Goal: Task Accomplishment & Management: Complete application form

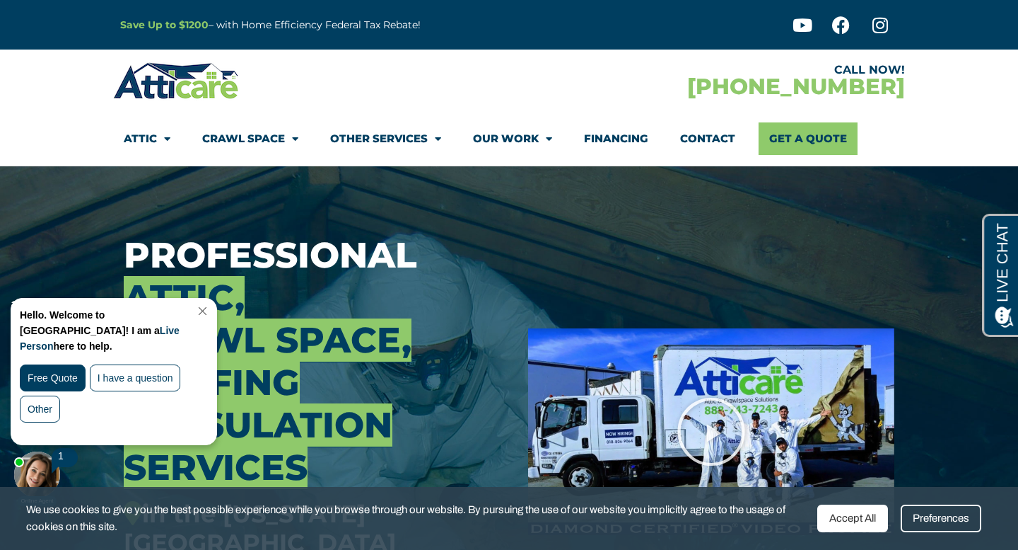
click at [687, 153] on link "Contact" at bounding box center [707, 138] width 55 height 33
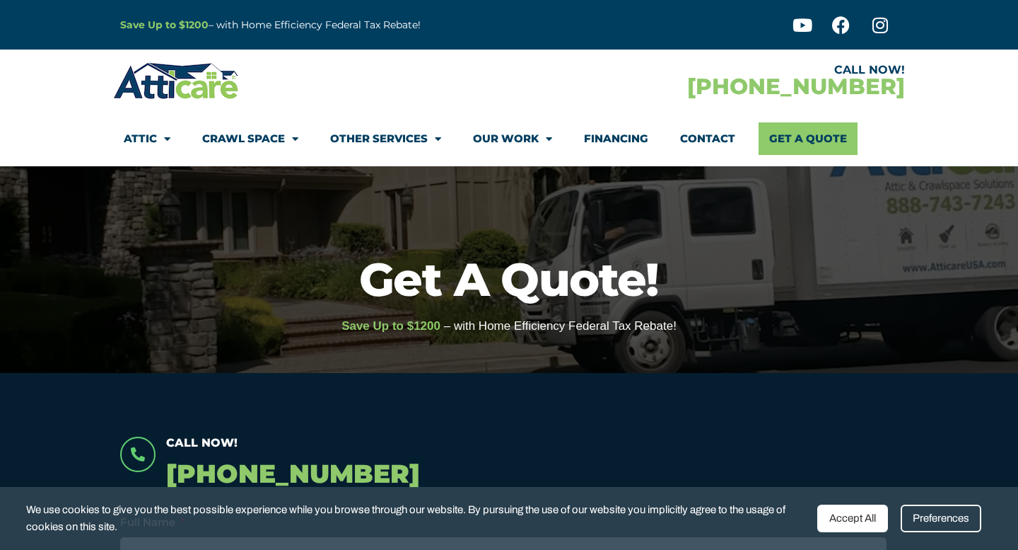
click at [716, 138] on link "Contact" at bounding box center [707, 138] width 55 height 33
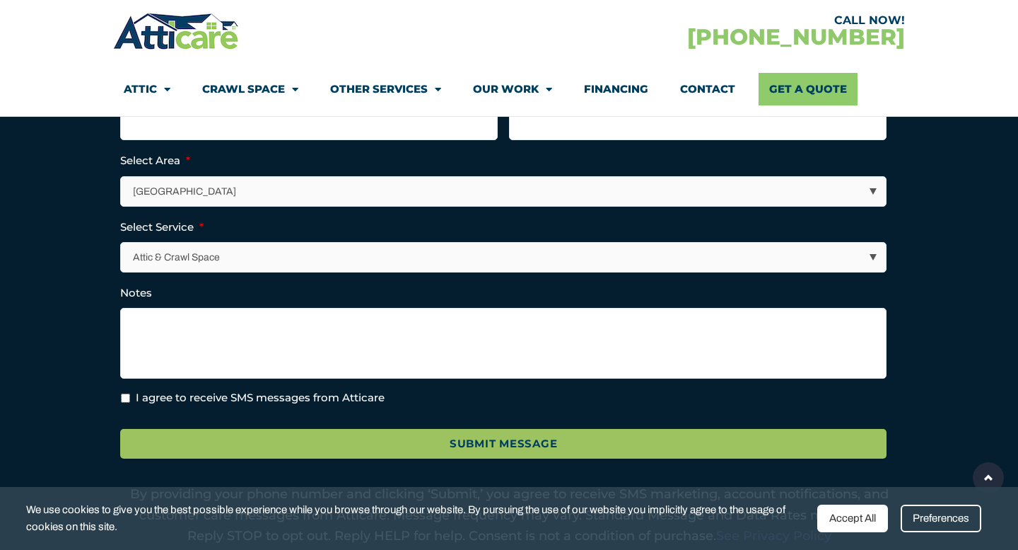
scroll to position [440, 0]
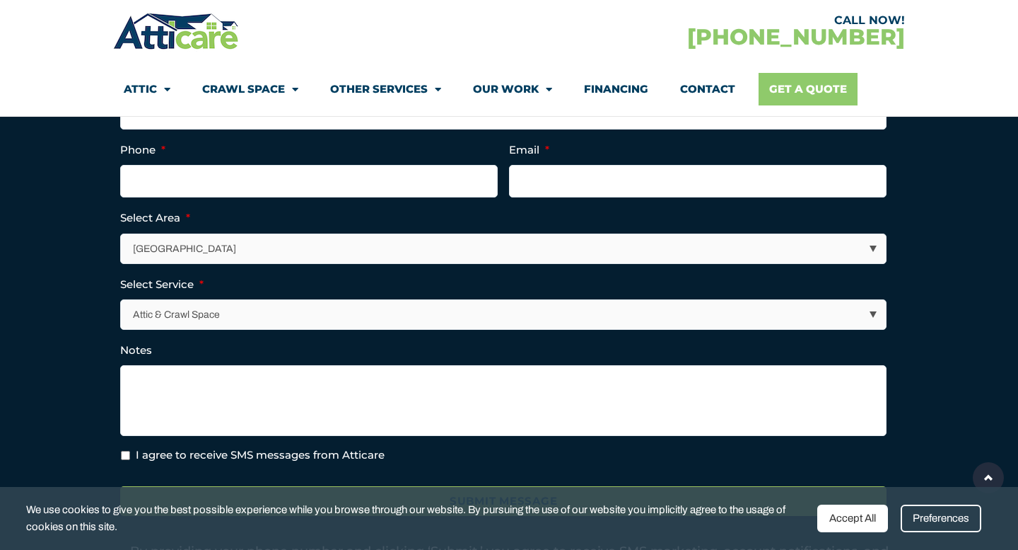
click at [811, 91] on link "Get A Quote" at bounding box center [808, 89] width 99 height 33
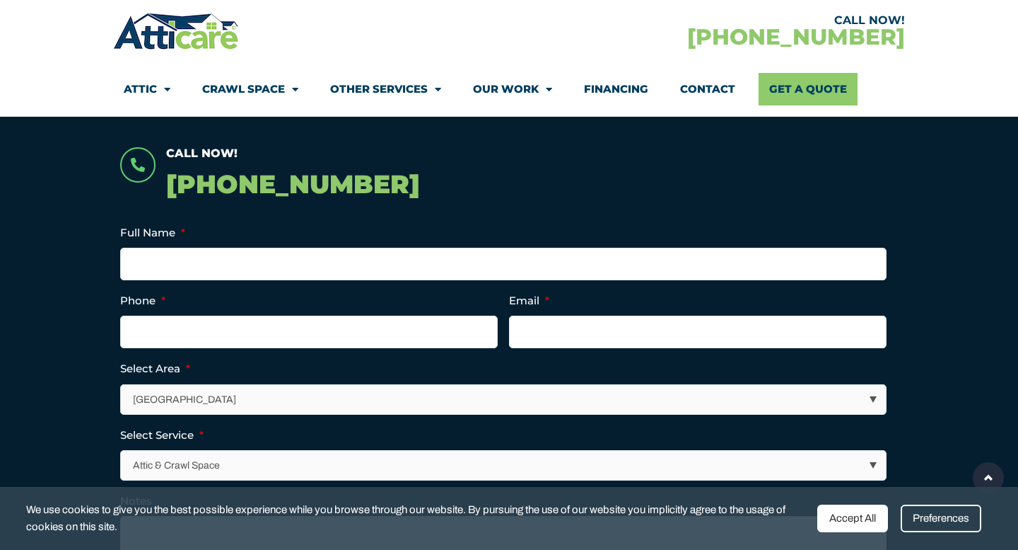
scroll to position [286, 0]
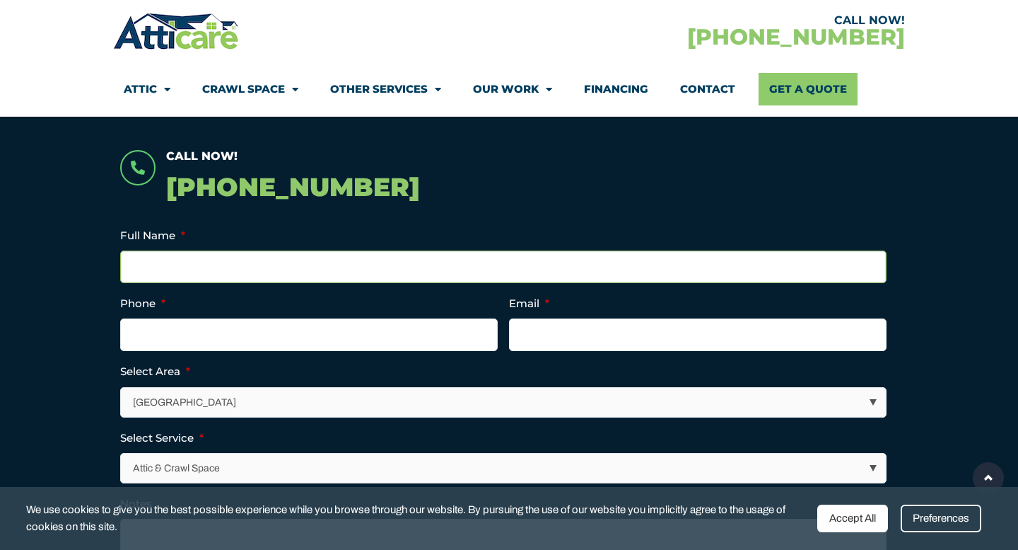
click at [378, 265] on input "Full Name *" at bounding box center [503, 266] width 767 height 33
type input "Jessica Nguyen"
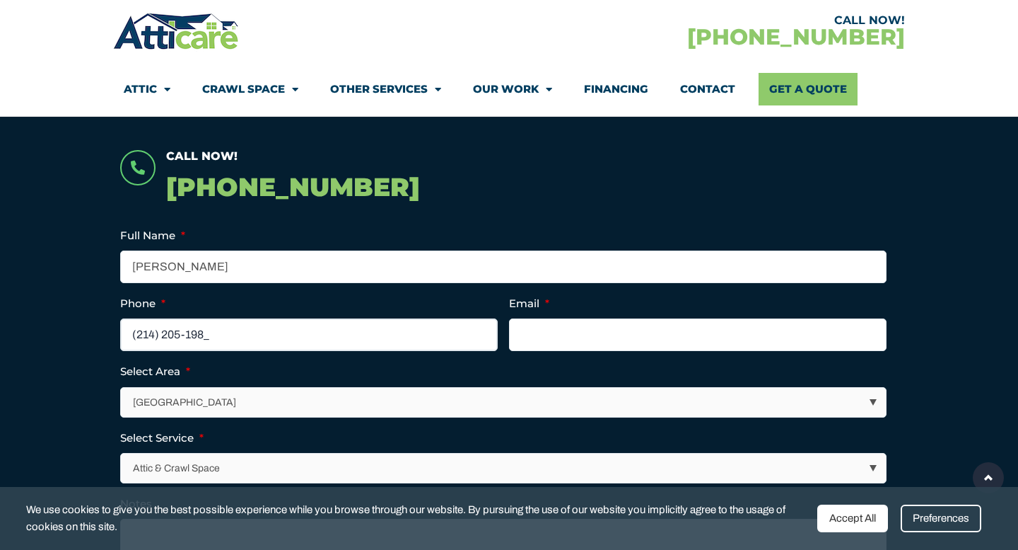
type input "(214) 205-1989"
type input "jhnguyen86@gmail.com"
click at [359, 393] on select "Los Angeles Area San Francisco Bay Area New Jersey / New York Area Other Areas" at bounding box center [504, 402] width 765 height 29
select select "New Jersey / New York Area"
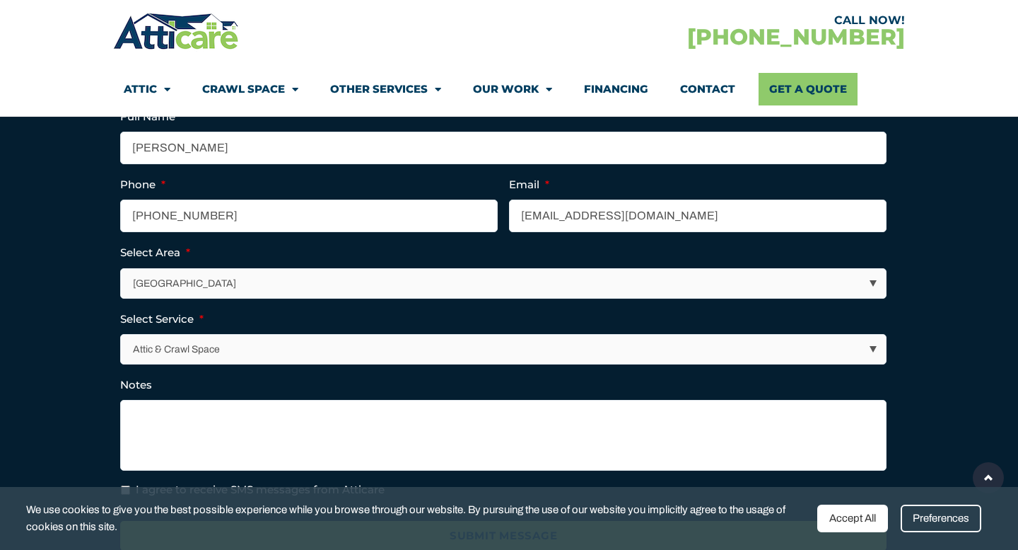
scroll to position [406, 0]
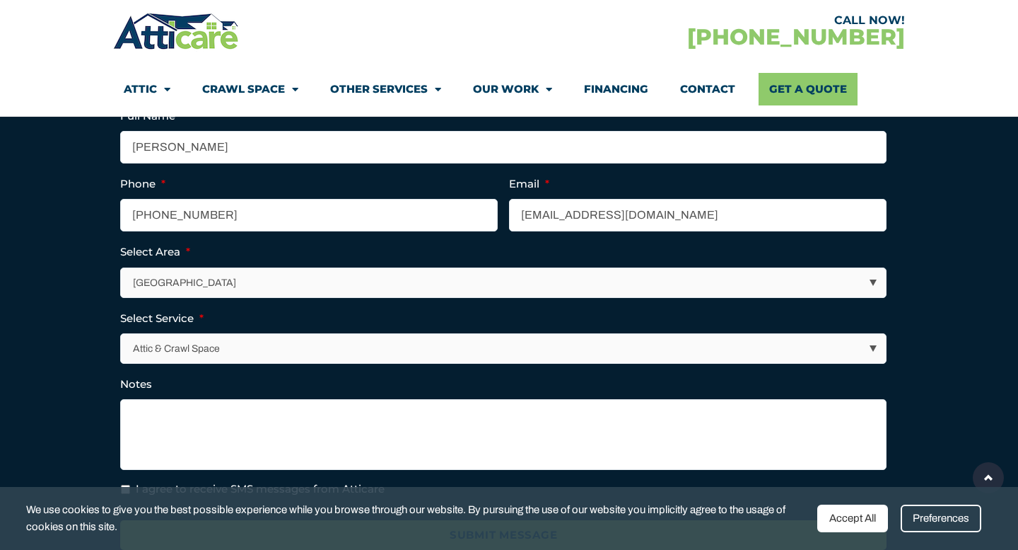
click at [170, 351] on select "Attic & Crawl Space Insulation Roofing Solar Energy Other Services" at bounding box center [504, 348] width 765 height 29
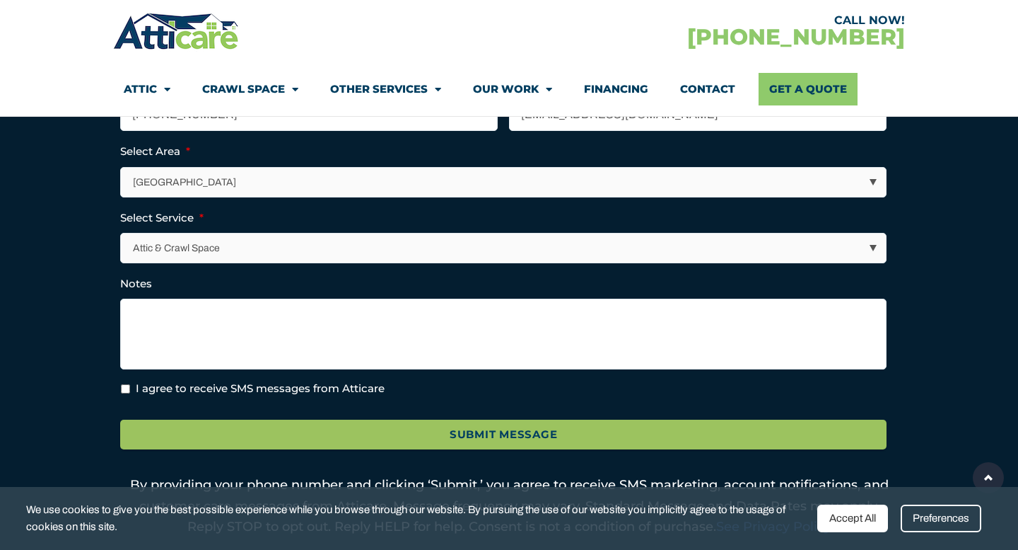
scroll to position [508, 0]
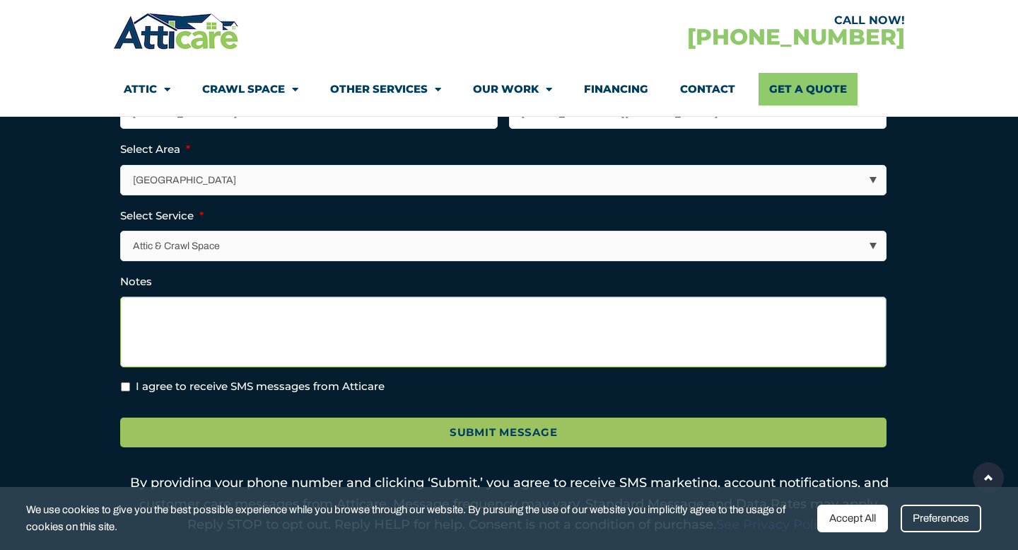
click at [202, 335] on textarea "Notes" at bounding box center [503, 331] width 767 height 71
click at [522, 310] on textarea "We have bats that get into our attic and somehow get into our living room area.…" at bounding box center [503, 331] width 767 height 71
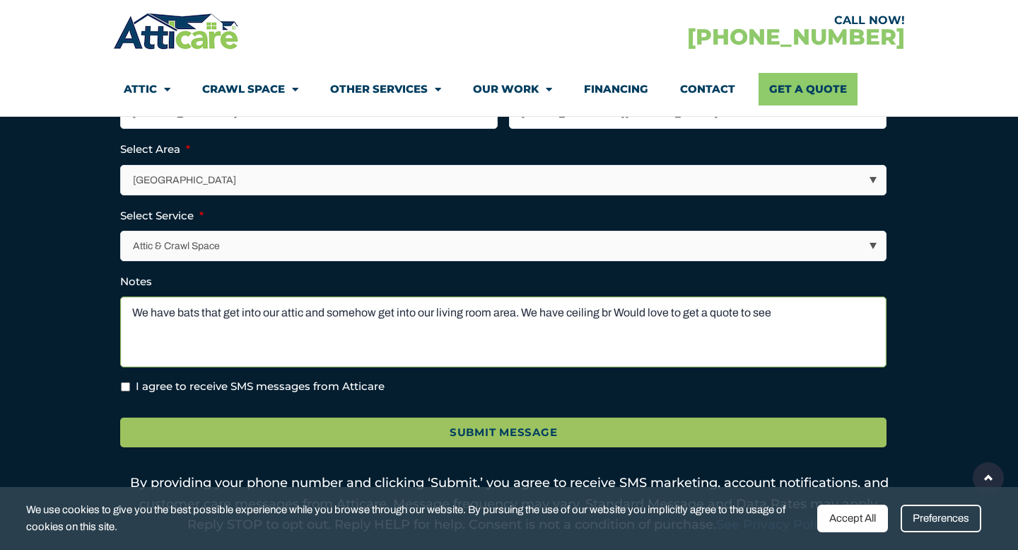
click at [566, 312] on textarea "We have bats that get into our attic and somehow get into our living room area.…" at bounding box center [503, 331] width 767 height 71
click at [655, 309] on textarea "We have bats that get into our attic and somehow get into our living room area.…" at bounding box center [503, 331] width 767 height 71
click at [448, 335] on textarea "We have bats that get into our attic and somehow get into our living room area.…" at bounding box center [503, 331] width 767 height 71
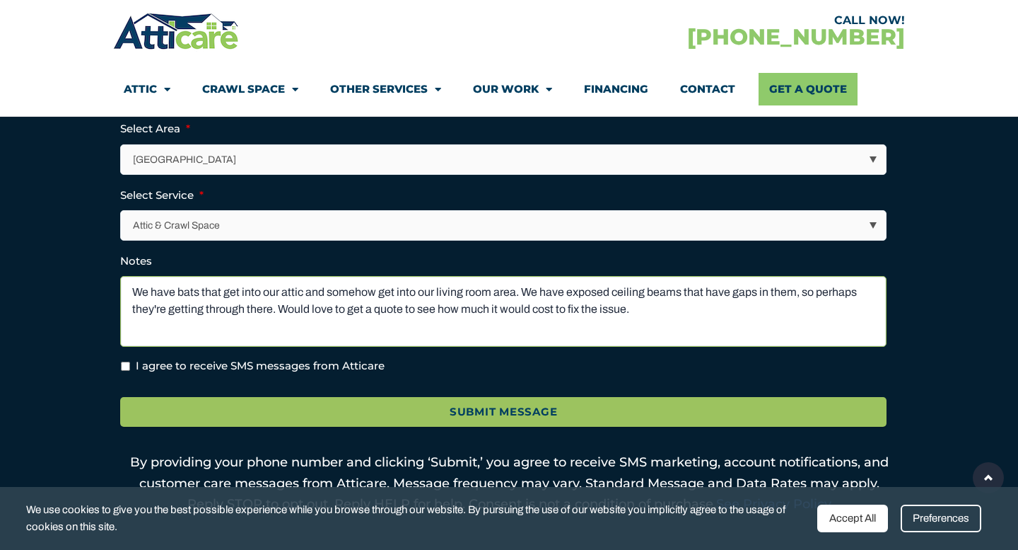
scroll to position [558, 0]
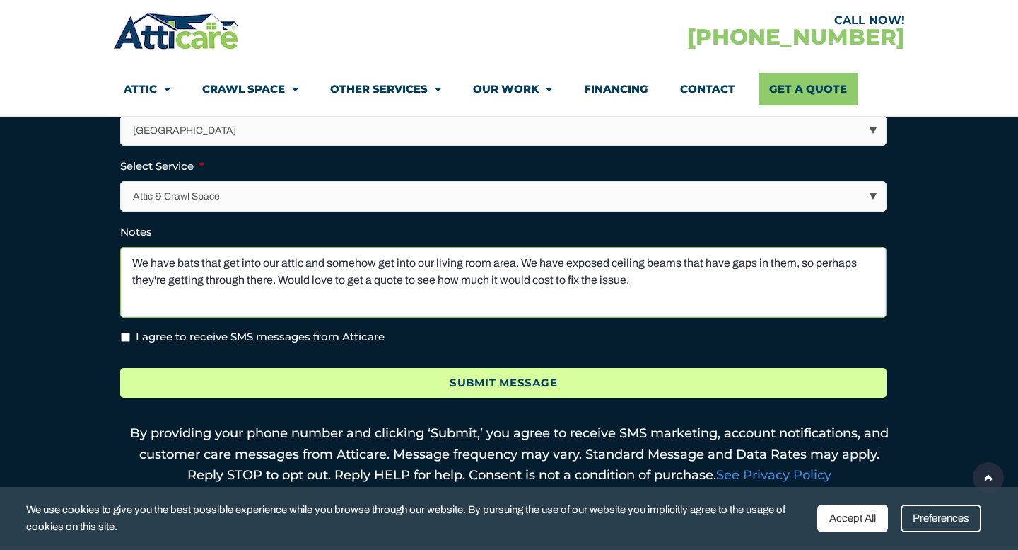
type textarea "We have bats that get into our attic and somehow get into our living room area.…"
click at [641, 378] on input "Submit Message" at bounding box center [503, 383] width 767 height 30
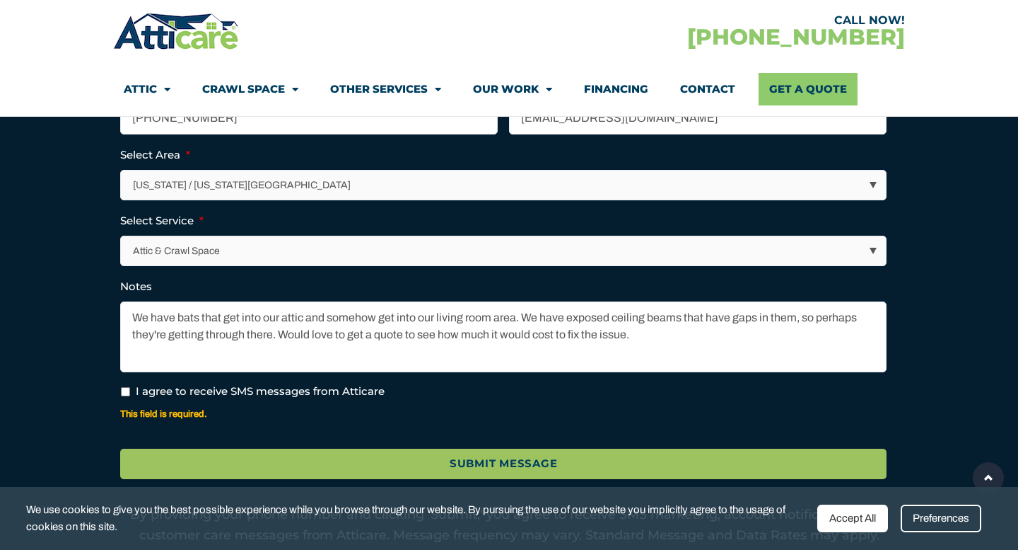
scroll to position [579, 0]
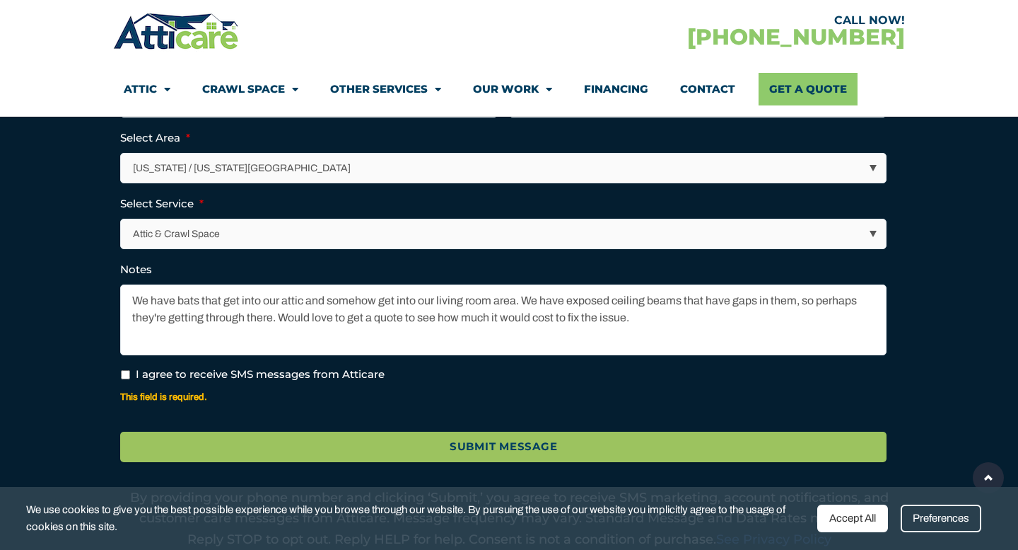
click at [129, 377] on input "I agree to receive SMS messages from Atticare" at bounding box center [125, 374] width 9 height 9
checkbox input "true"
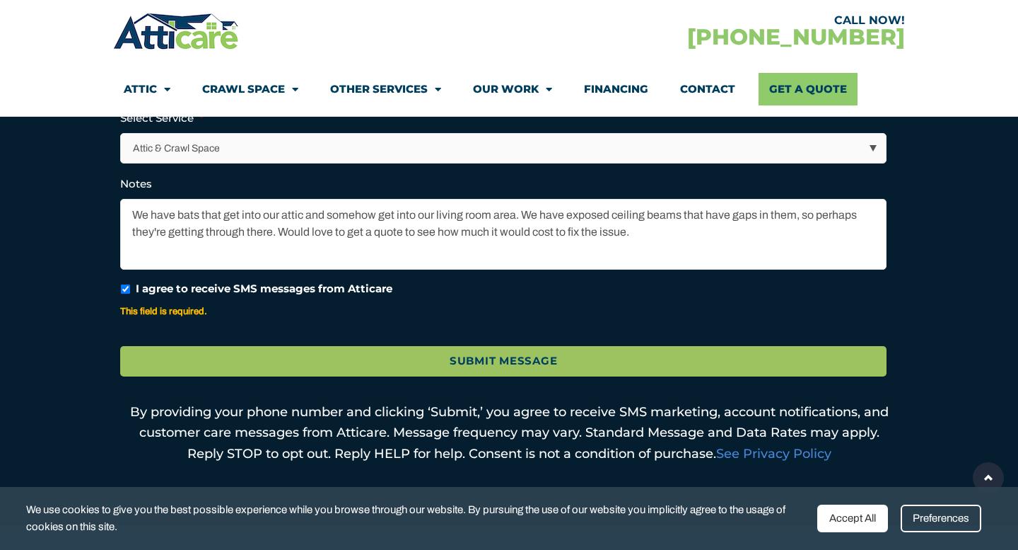
scroll to position [783, 0]
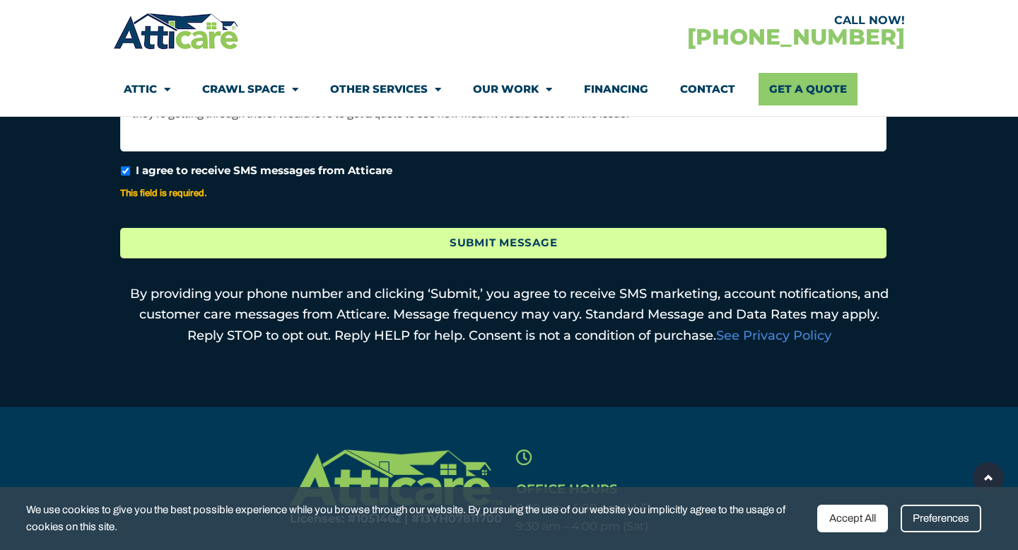
click at [268, 240] on input "Submit Message" at bounding box center [503, 243] width 767 height 30
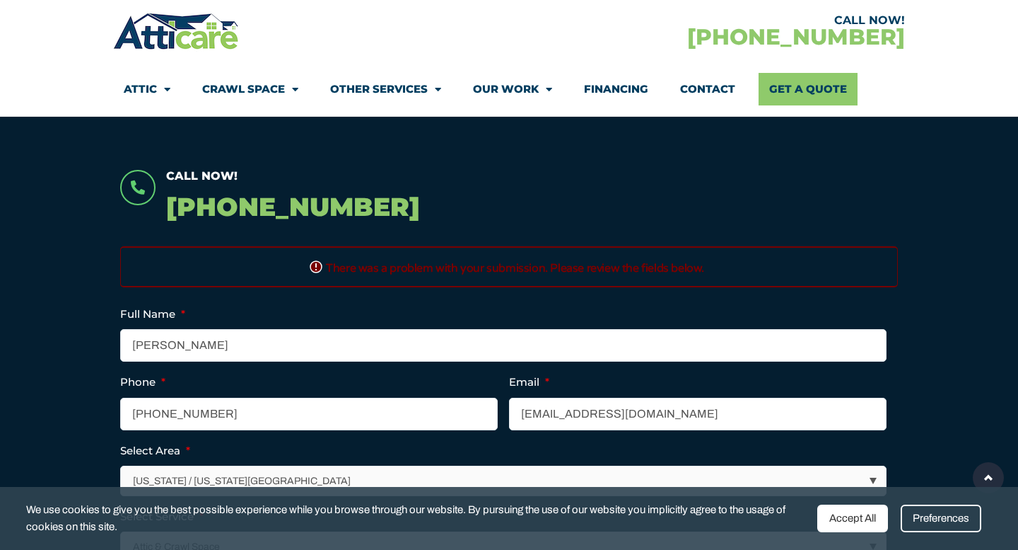
scroll to position [258, 0]
